Goal: Navigation & Orientation: Find specific page/section

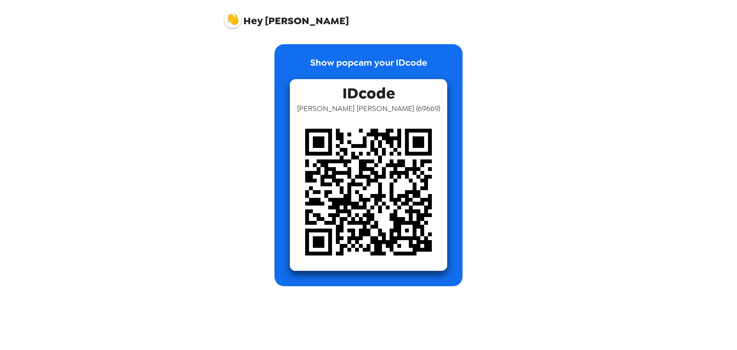
click at [544, 226] on div "Hey [PERSON_NAME] Show popcam your IDcode IDcode [PERSON_NAME] ( 69669 )" at bounding box center [368, 175] width 737 height 350
click at [253, 22] on span "Hey" at bounding box center [252, 21] width 19 height 14
click at [352, 142] on img at bounding box center [368, 191] width 157 height 157
